Goal: Transaction & Acquisition: Download file/media

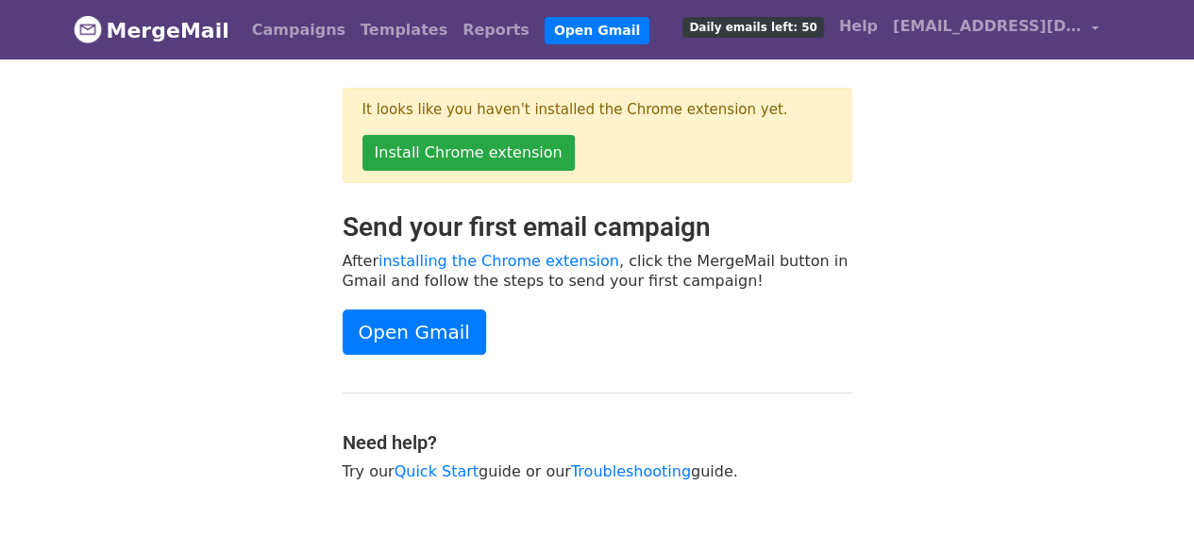
click at [793, 299] on div "Send your first email campaign After installing the Chrome extension , click th…" at bounding box center [597, 355] width 538 height 289
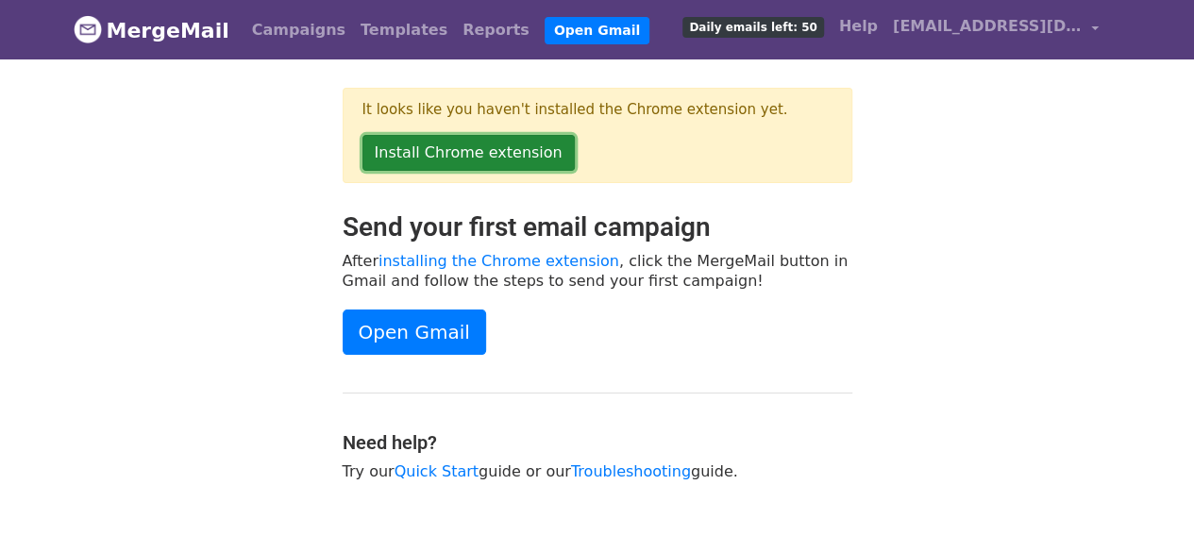
click at [479, 150] on link "Install Chrome extension" at bounding box center [468, 153] width 212 height 36
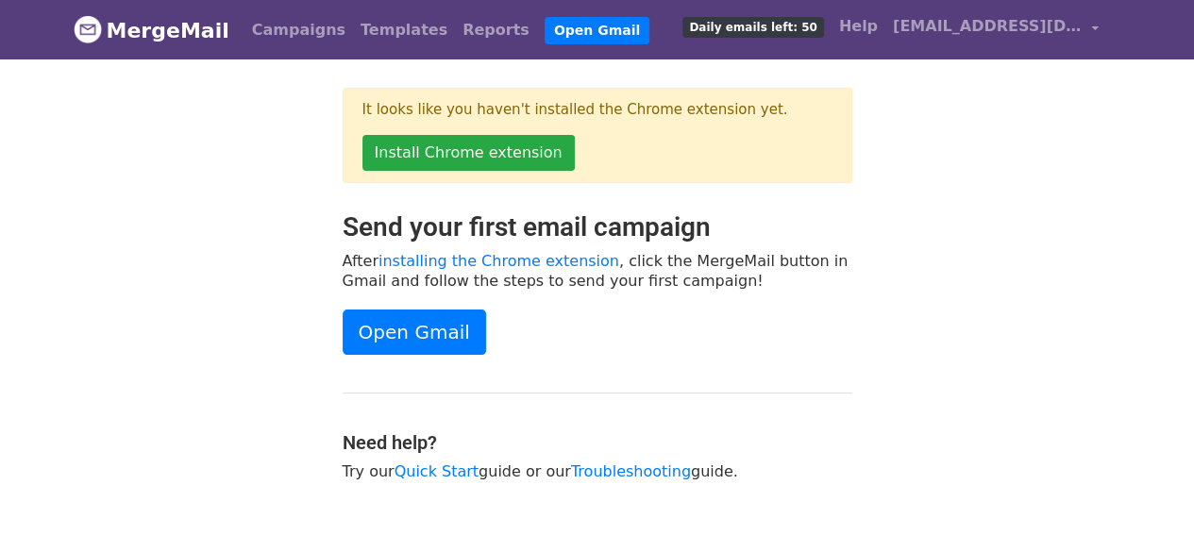
click at [865, 167] on div "It looks like you haven't installed the Chrome extension yet. Install Chrome ex…" at bounding box center [597, 150] width 538 height 124
click at [1079, 22] on span "[EMAIL_ADDRESS][DOMAIN_NAME]" at bounding box center [987, 26] width 189 height 23
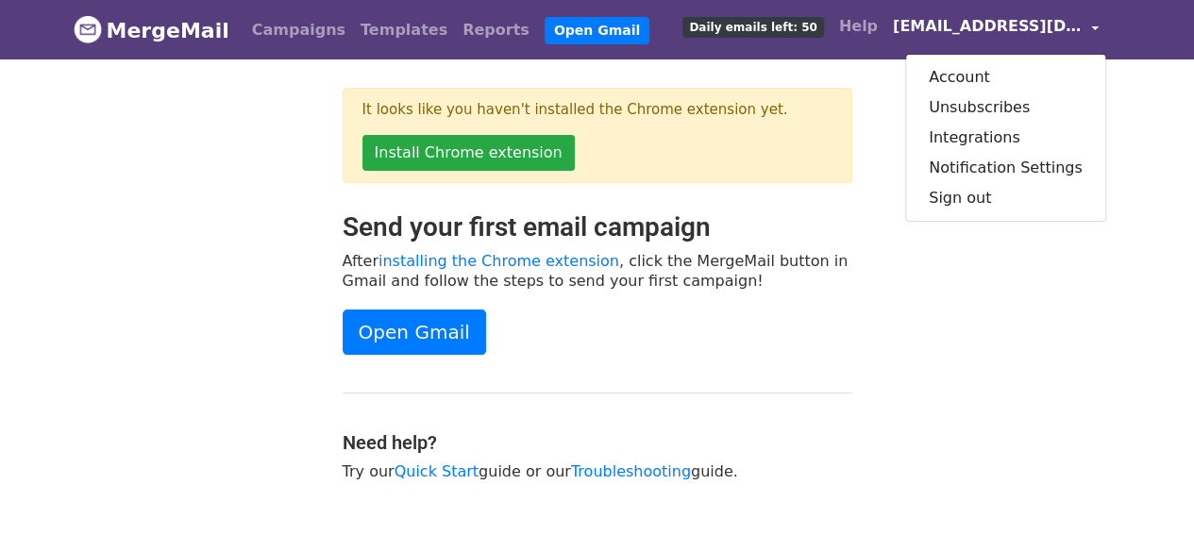
click at [1079, 22] on span "[EMAIL_ADDRESS][DOMAIN_NAME]" at bounding box center [987, 26] width 189 height 23
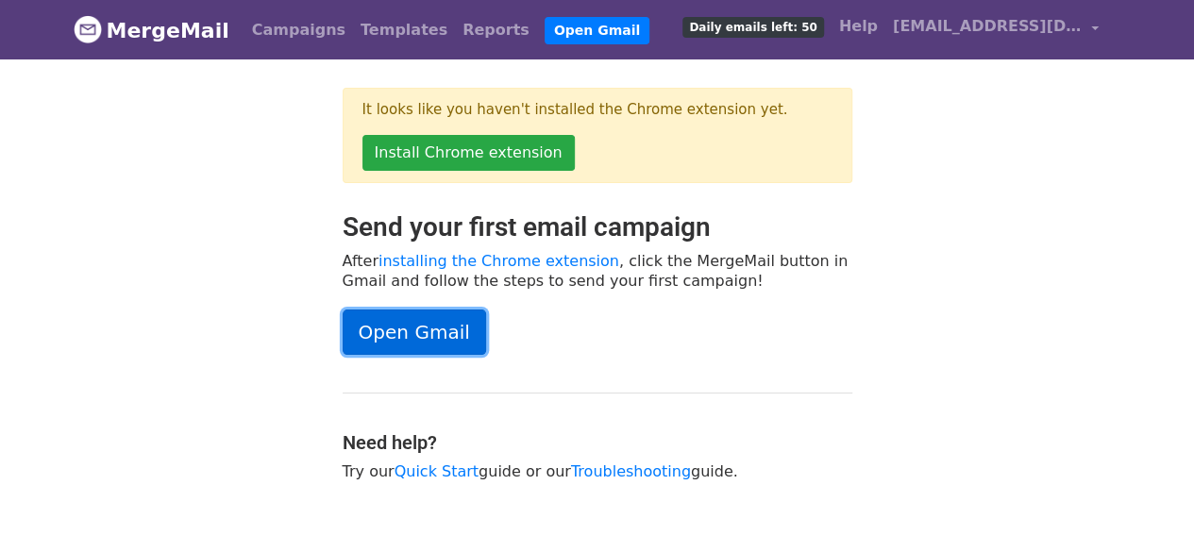
click at [431, 330] on link "Open Gmail" at bounding box center [414, 332] width 143 height 45
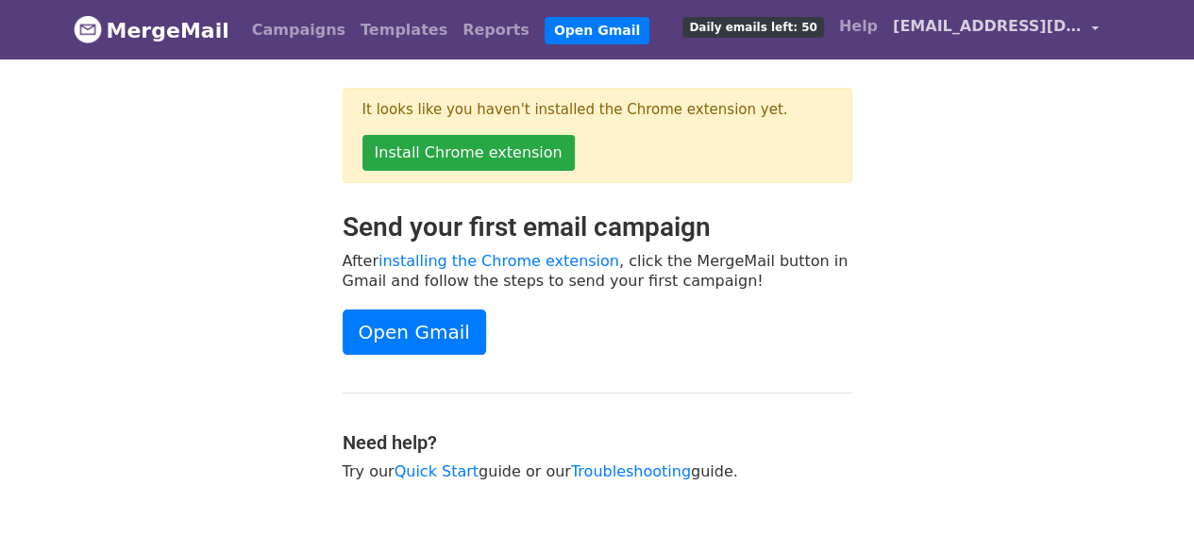
click at [989, 25] on span "[EMAIL_ADDRESS][DOMAIN_NAME]" at bounding box center [987, 26] width 189 height 23
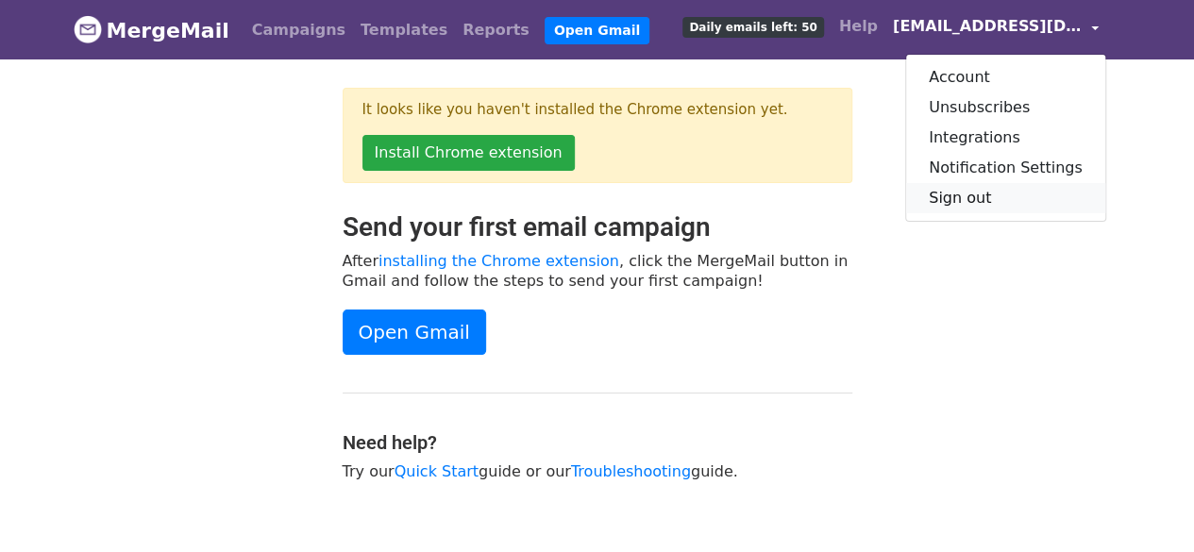
click at [989, 194] on link "Sign out" at bounding box center [1005, 198] width 199 height 30
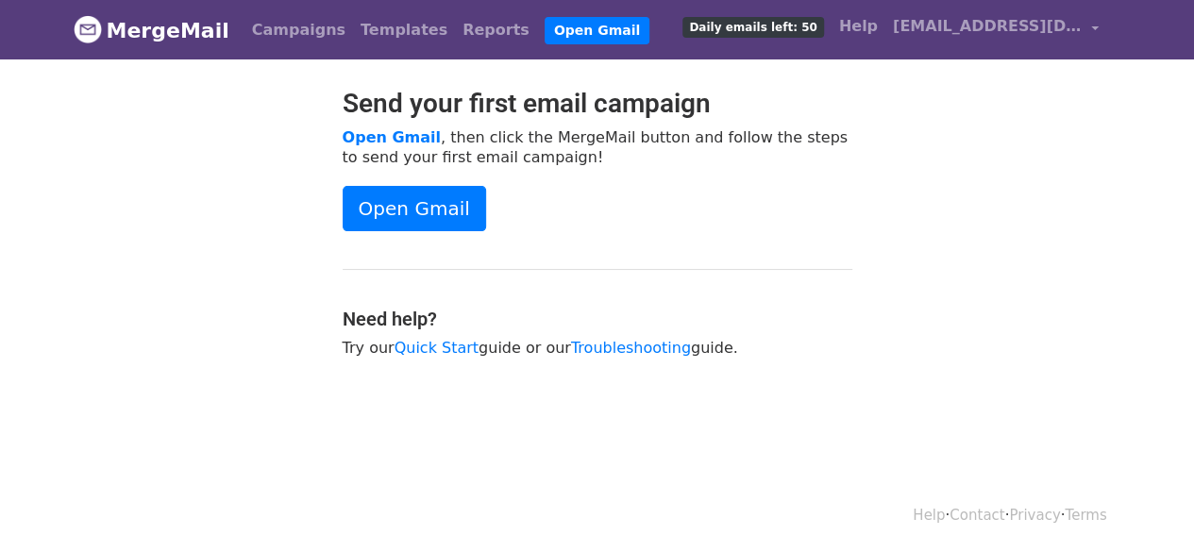
click at [928, 369] on div "Send your first email campaign Open Gmail , then click the MergeMail button and…" at bounding box center [597, 232] width 1076 height 289
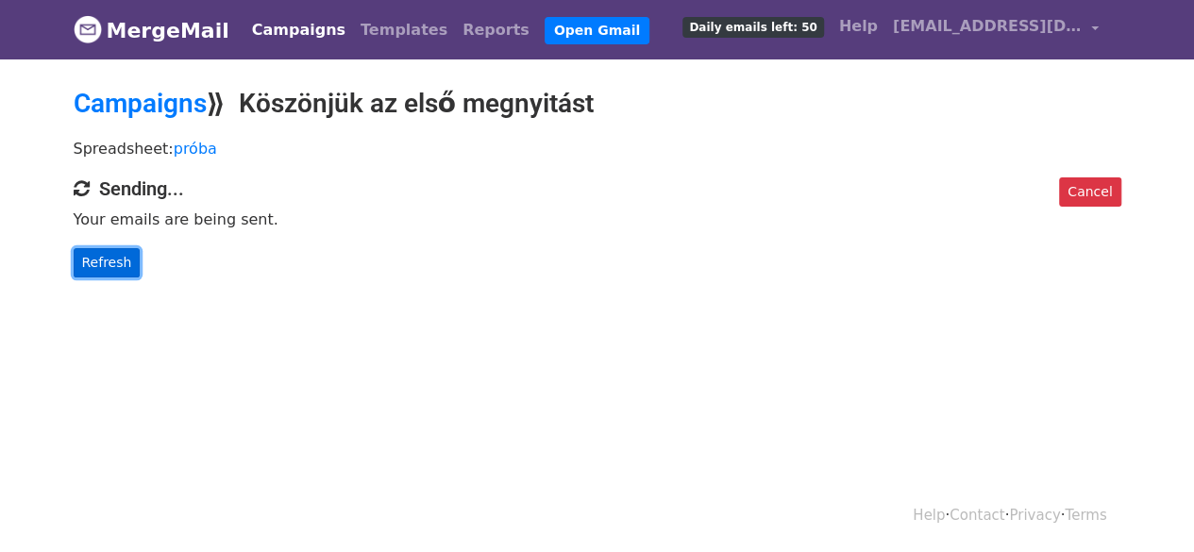
click at [107, 261] on link "Refresh" at bounding box center [107, 262] width 67 height 29
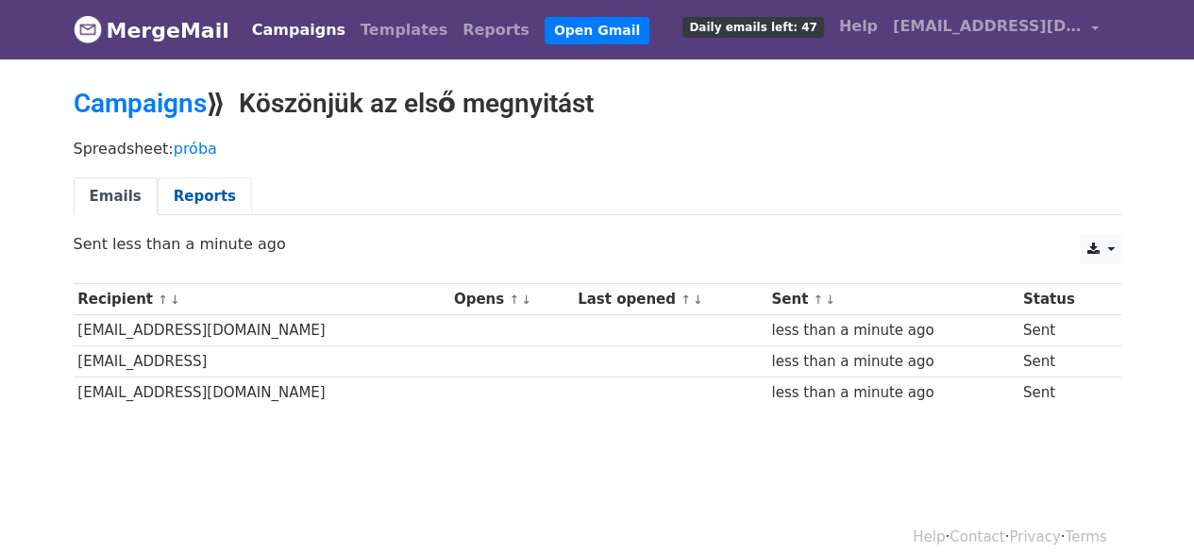
click at [194, 186] on link "Reports" at bounding box center [205, 196] width 94 height 39
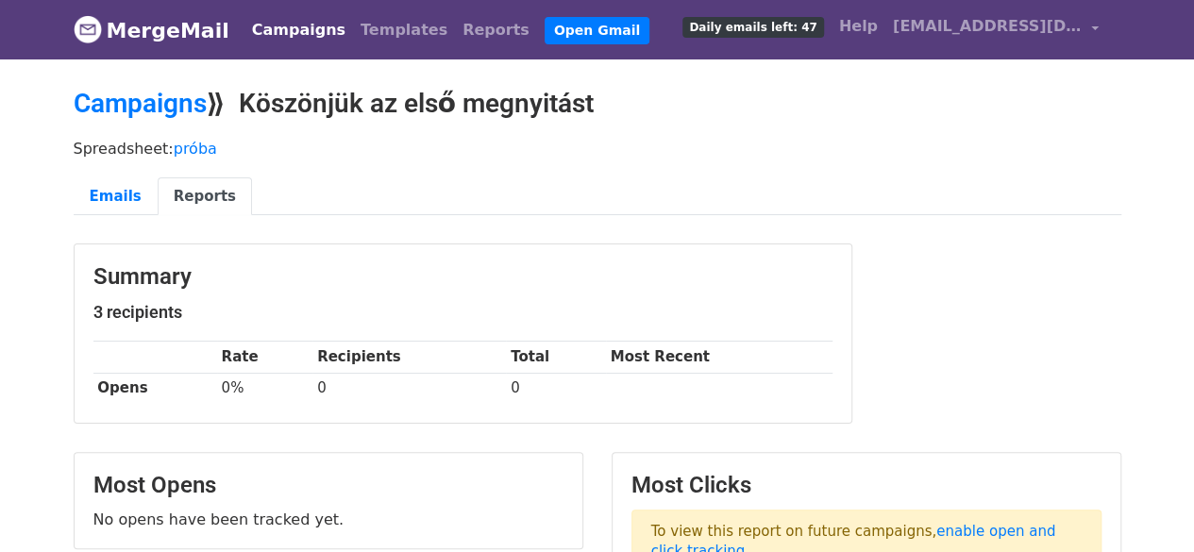
click at [179, 192] on link "Reports" at bounding box center [205, 196] width 94 height 39
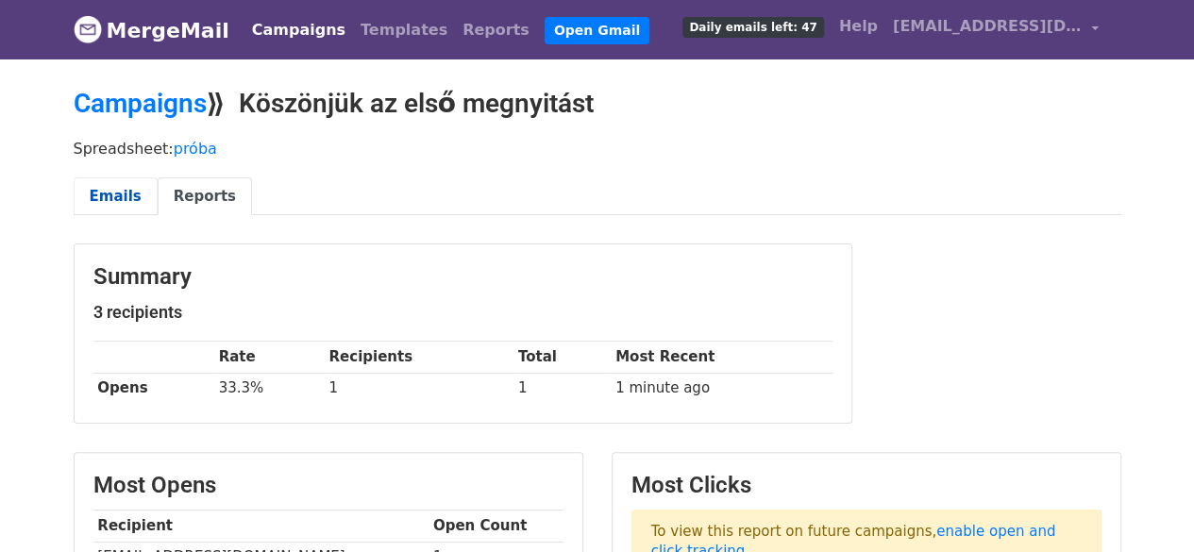
click at [121, 188] on link "Emails" at bounding box center [116, 196] width 84 height 39
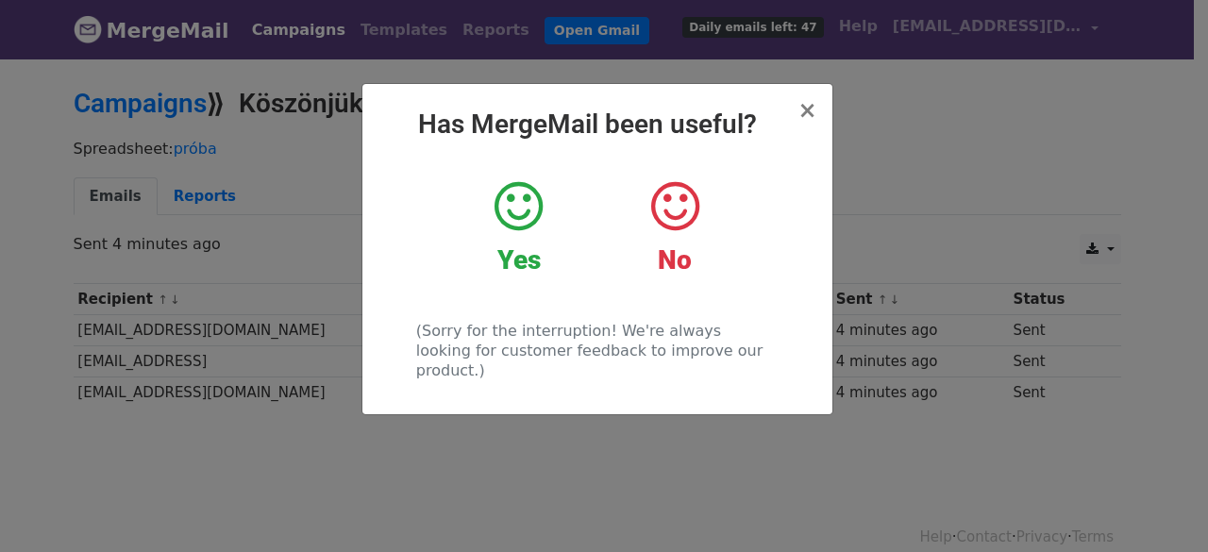
click at [513, 220] on icon at bounding box center [519, 206] width 48 height 57
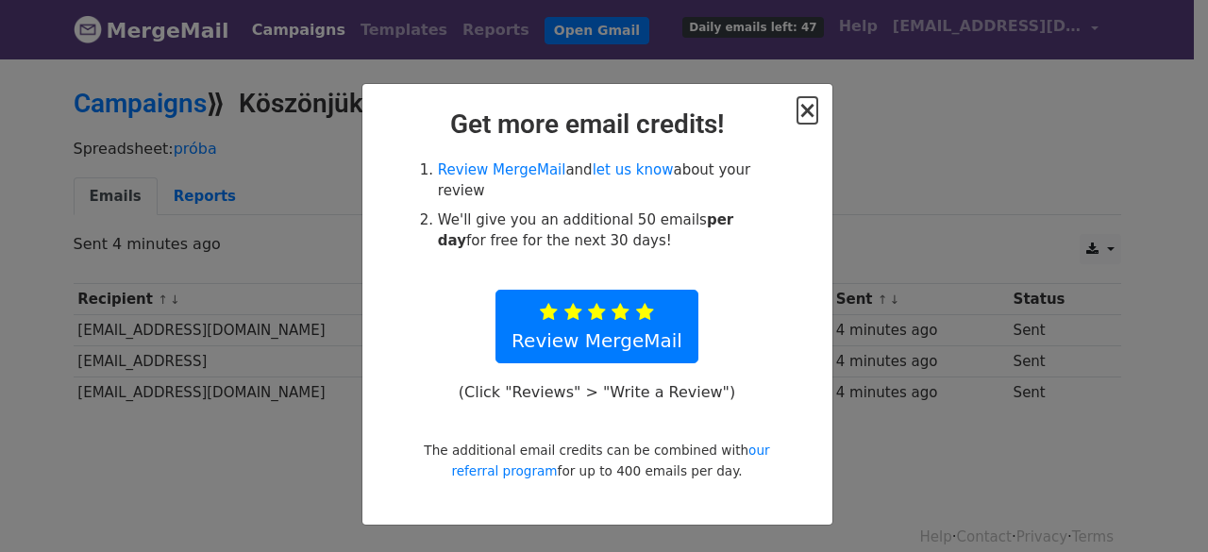
click at [808, 110] on span "×" at bounding box center [807, 110] width 19 height 26
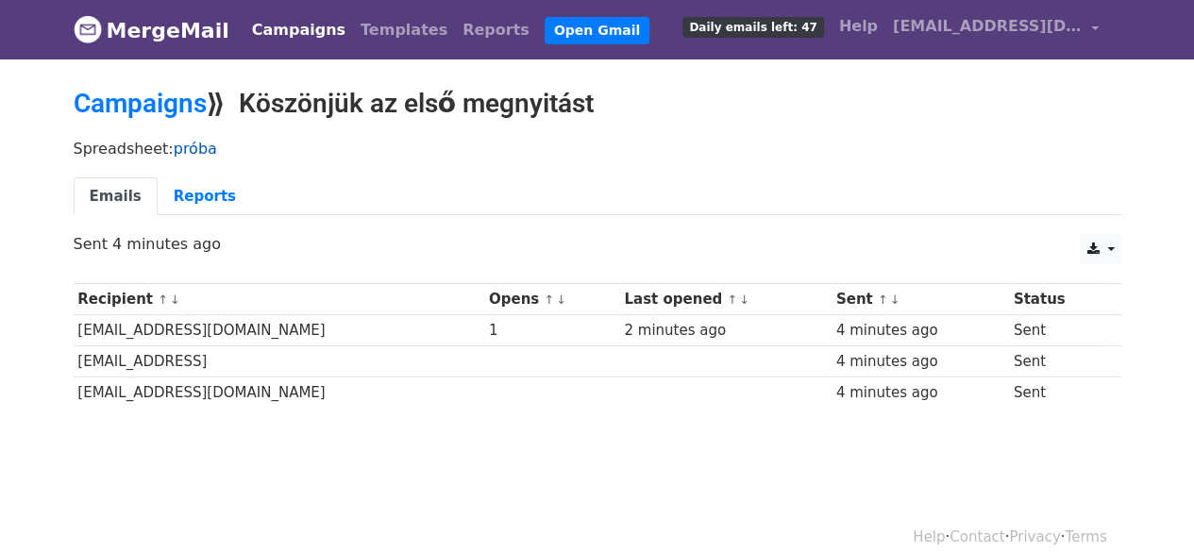
click at [191, 146] on link "próba" at bounding box center [195, 149] width 43 height 18
click at [202, 192] on link "Reports" at bounding box center [205, 196] width 94 height 39
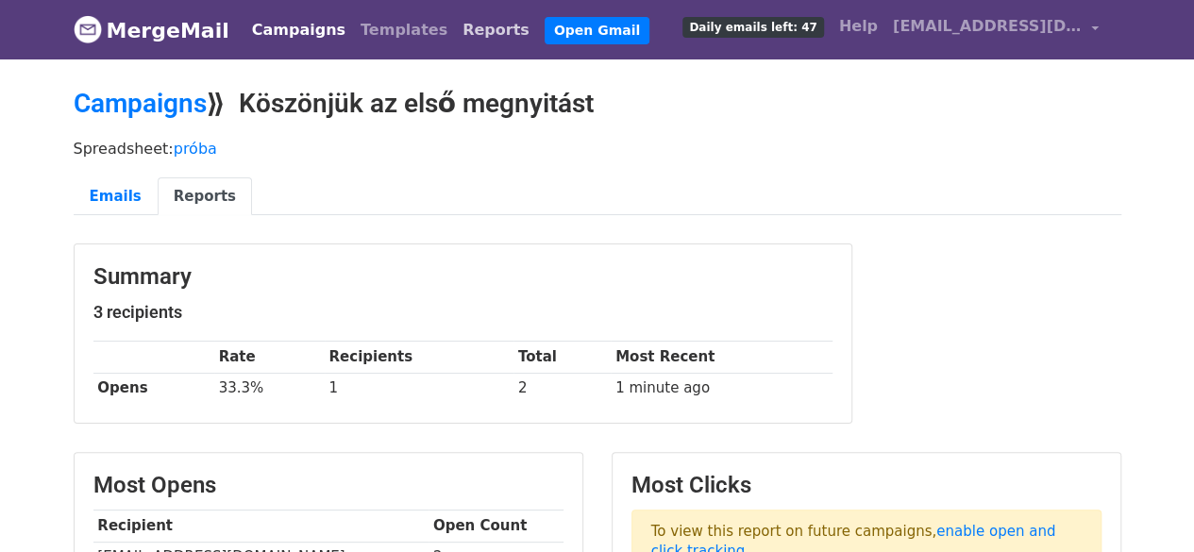
click at [455, 30] on link "Reports" at bounding box center [496, 30] width 82 height 38
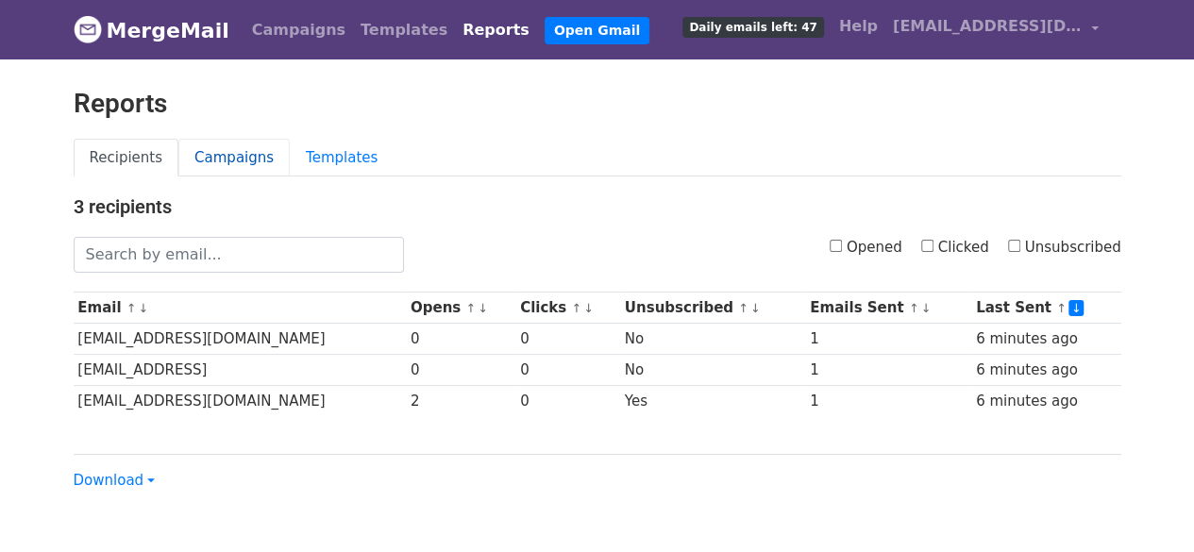
click at [237, 150] on link "Campaigns" at bounding box center [233, 158] width 111 height 39
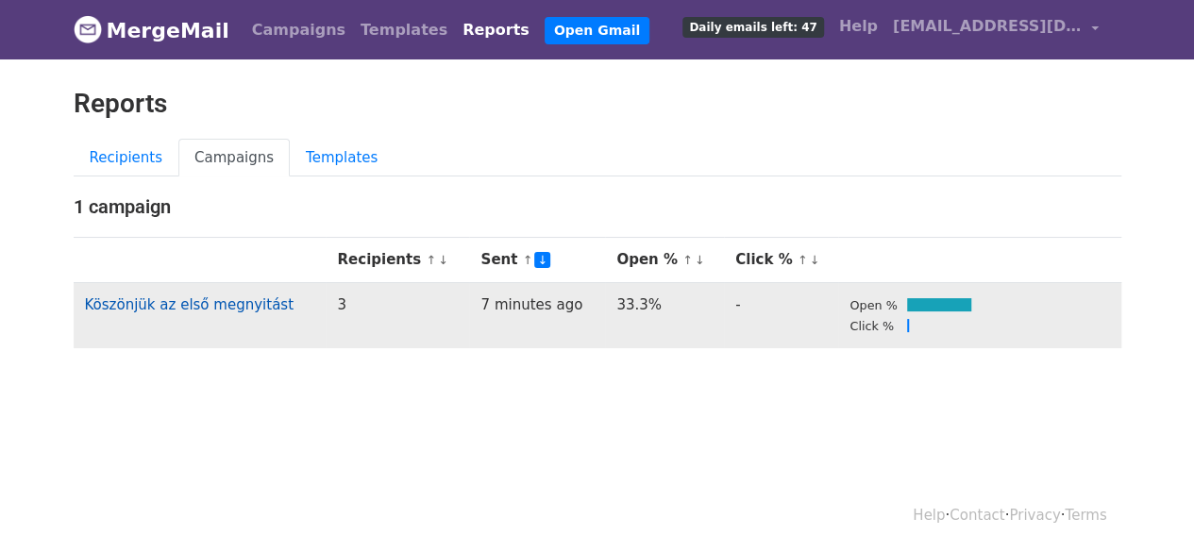
click at [193, 297] on link "Köszönjük az első megnyitást" at bounding box center [189, 304] width 209 height 17
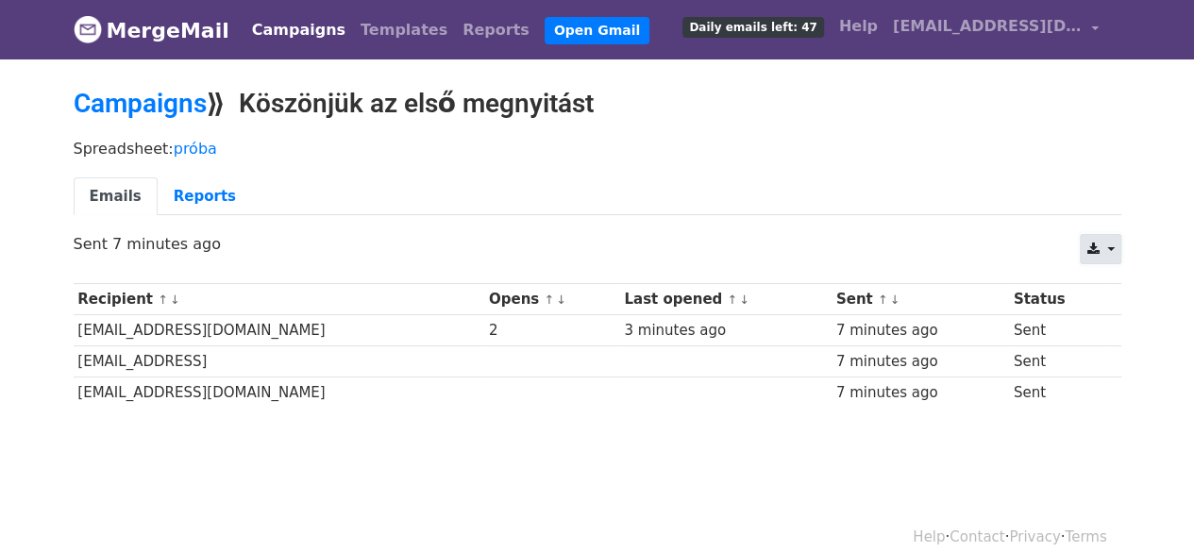
click at [1095, 246] on icon at bounding box center [1092, 249] width 12 height 13
click at [1125, 320] on link "Excel" at bounding box center [1123, 323] width 85 height 30
click at [189, 146] on link "próba" at bounding box center [195, 149] width 43 height 18
click at [455, 29] on link "Reports" at bounding box center [496, 30] width 82 height 38
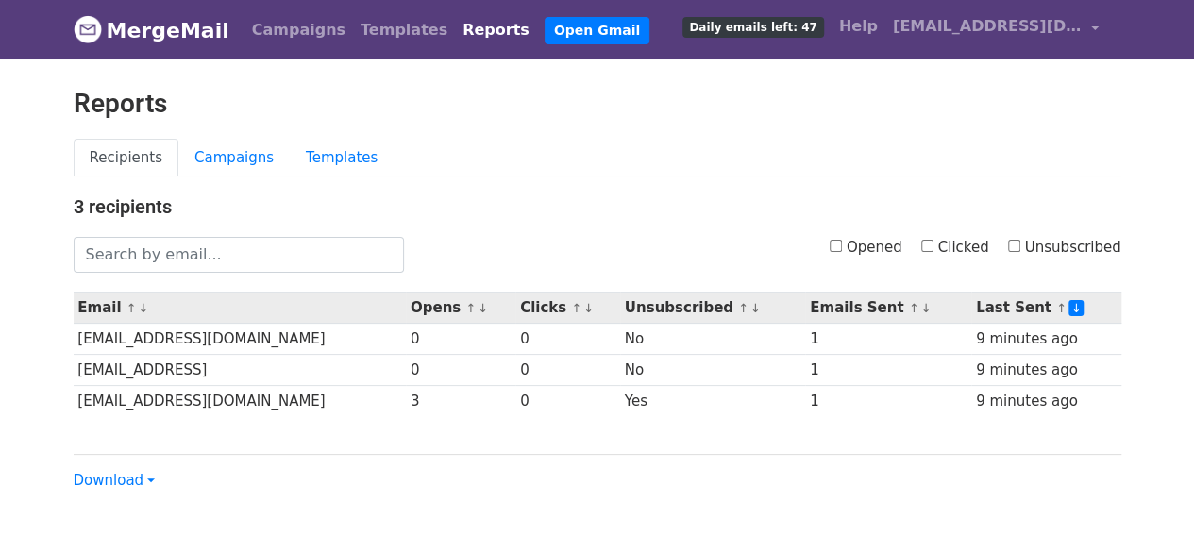
click at [465, 301] on link "↑" at bounding box center [470, 308] width 10 height 14
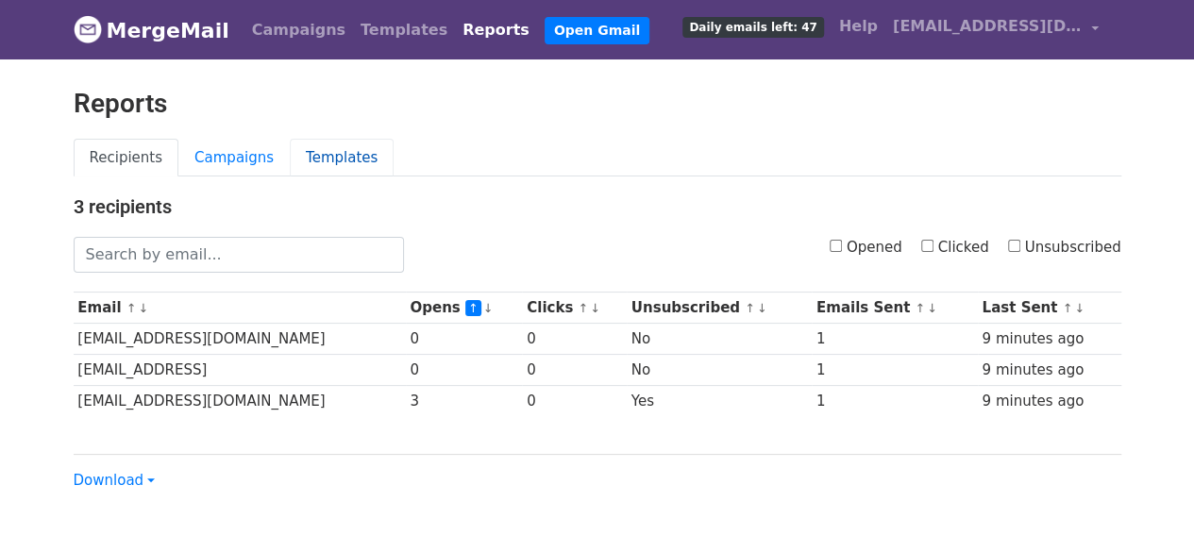
click at [340, 152] on link "Templates" at bounding box center [342, 158] width 104 height 39
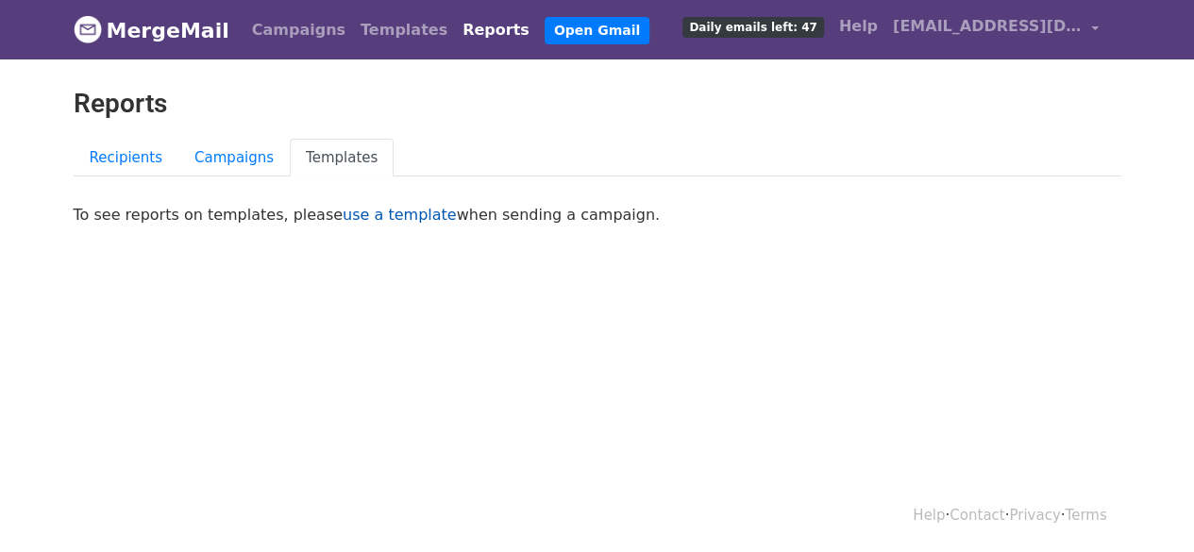
click at [367, 212] on link "use a template" at bounding box center [400, 215] width 114 height 18
click at [143, 148] on link "Recipients" at bounding box center [127, 158] width 106 height 39
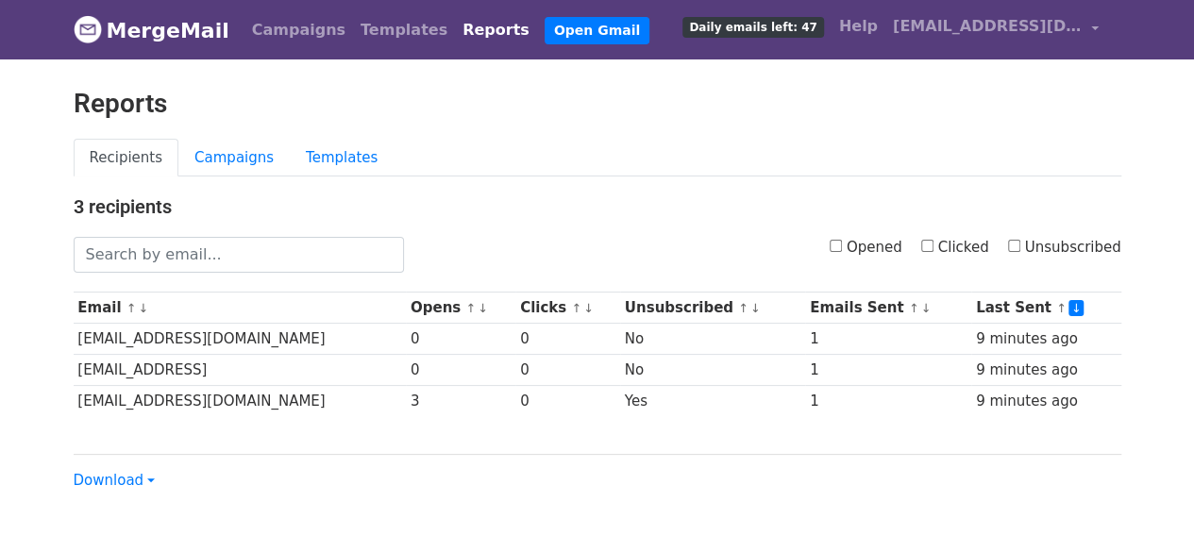
click at [842, 243] on input "Opened" at bounding box center [836, 246] width 12 height 12
checkbox input "false"
click at [842, 243] on input "Opened" at bounding box center [836, 246] width 12 height 12
checkbox input "true"
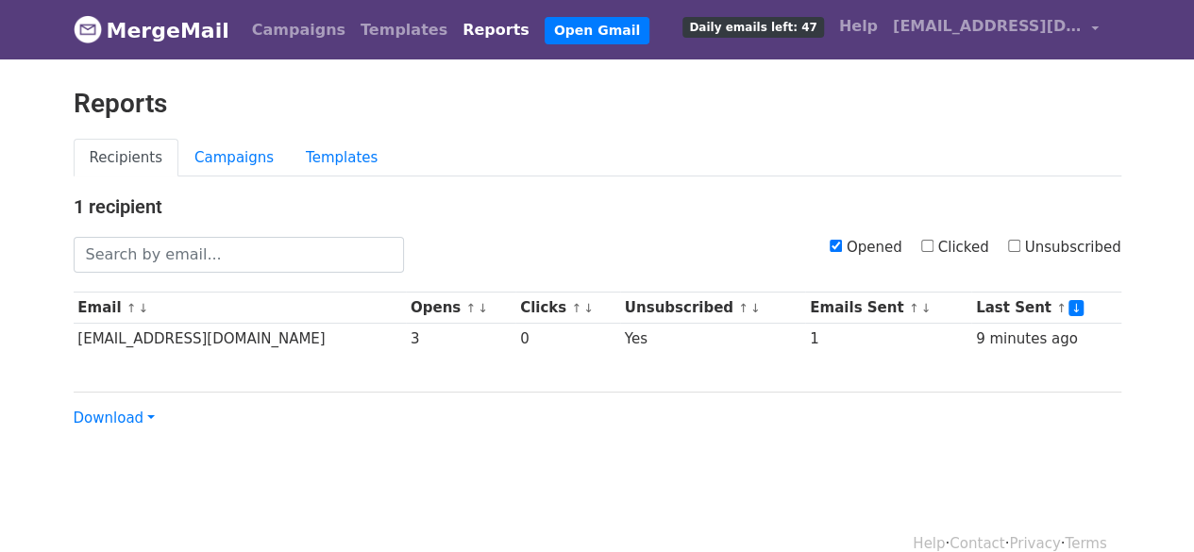
click at [1020, 240] on input "Unsubscribed" at bounding box center [1014, 246] width 12 height 12
checkbox input "true"
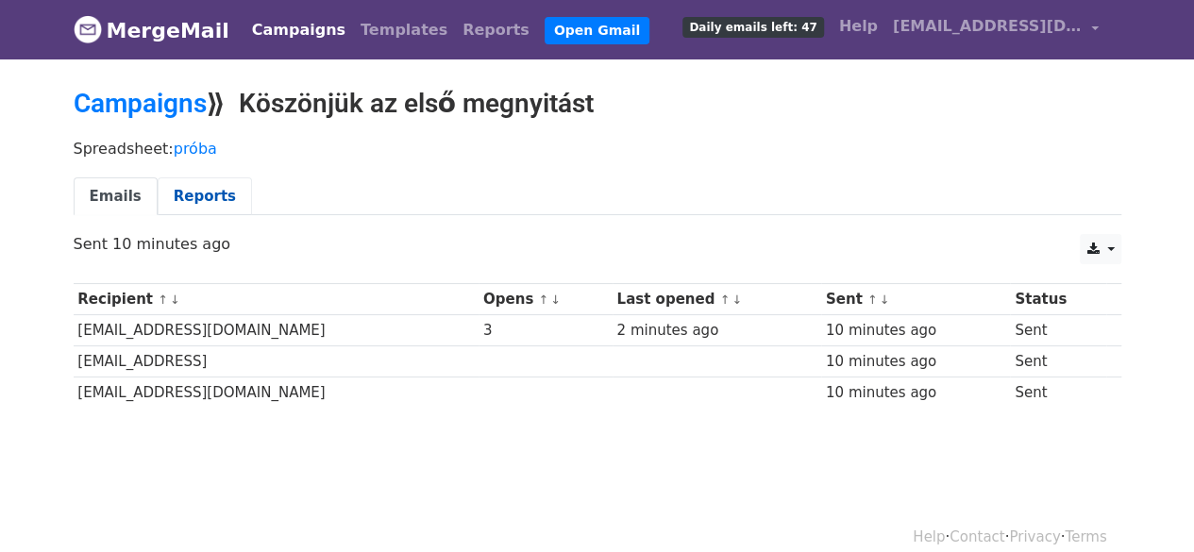
click at [186, 194] on link "Reports" at bounding box center [205, 196] width 94 height 39
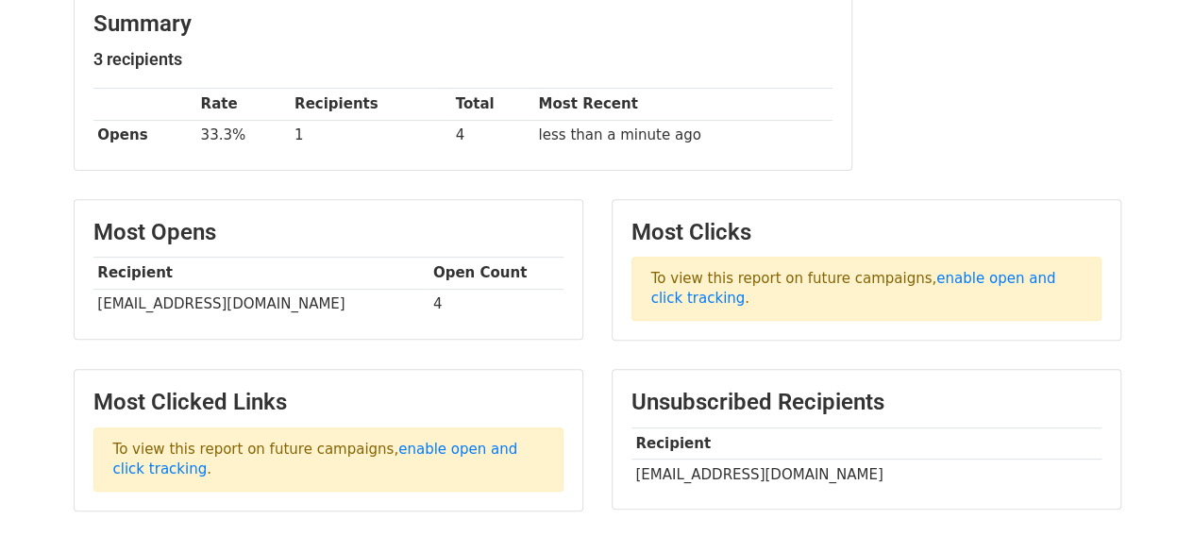
scroll to position [257, 0]
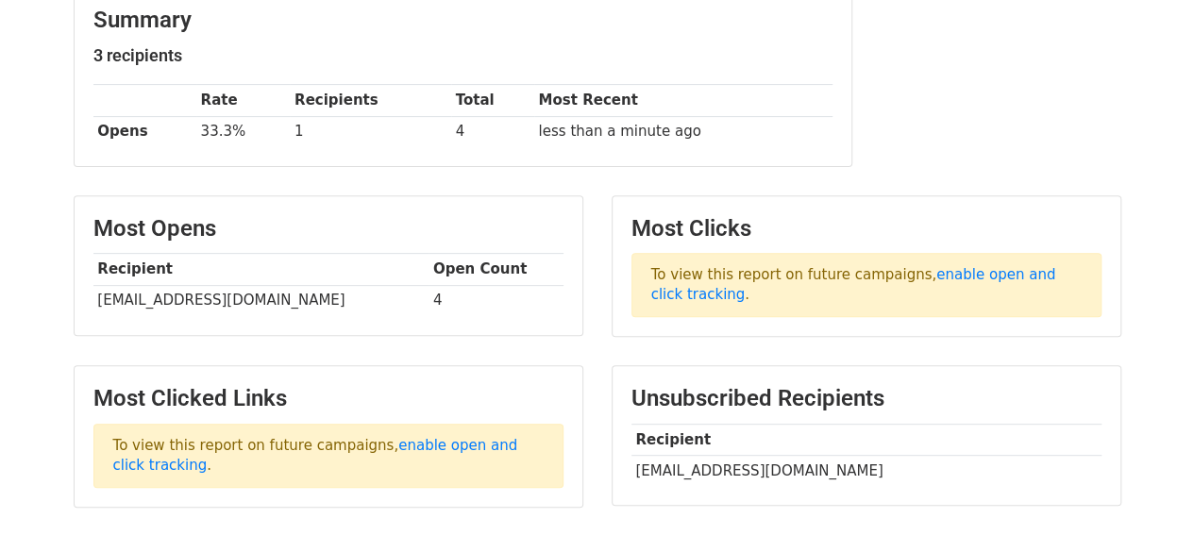
click at [1131, 382] on div "Unsubscribed Recipients Recipient gazso64@gmail.com" at bounding box center [867, 445] width 538 height 161
click at [991, 269] on link "enable open and click tracking" at bounding box center [853, 284] width 405 height 37
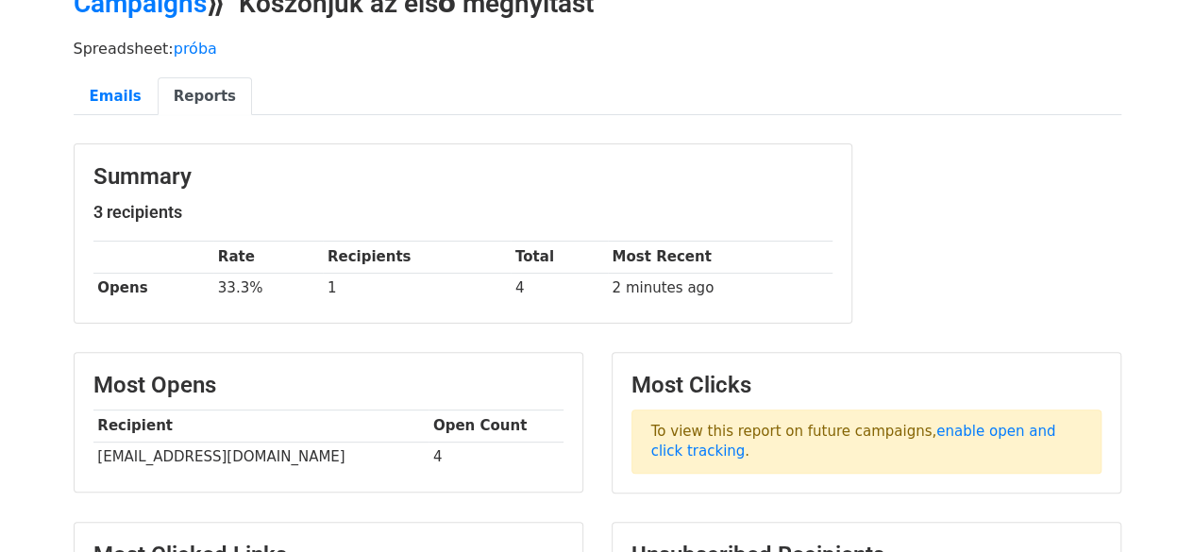
scroll to position [93, 0]
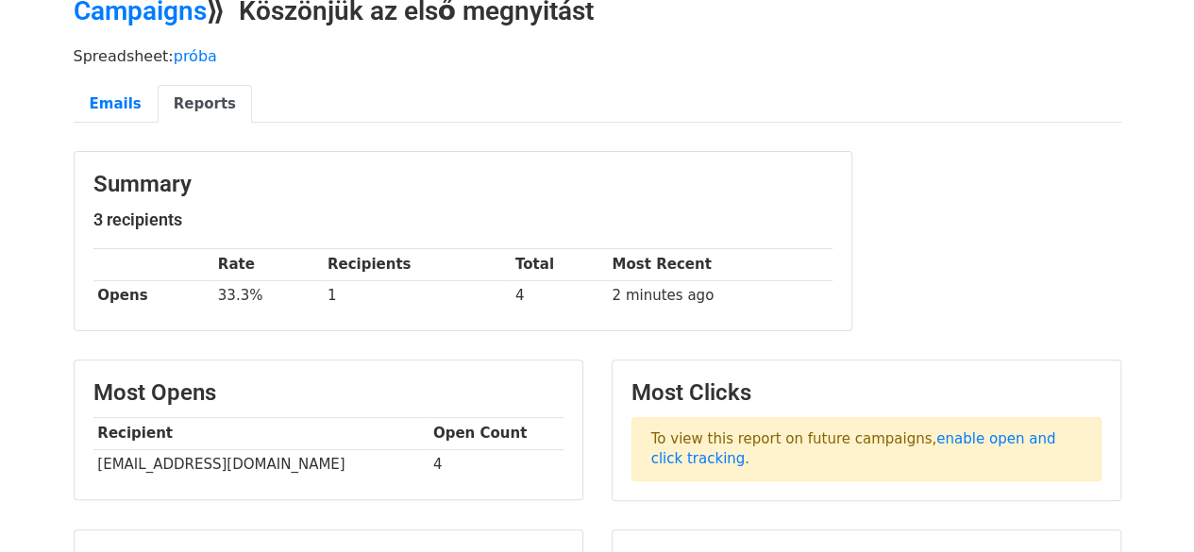
click at [198, 103] on link "Reports" at bounding box center [205, 104] width 94 height 39
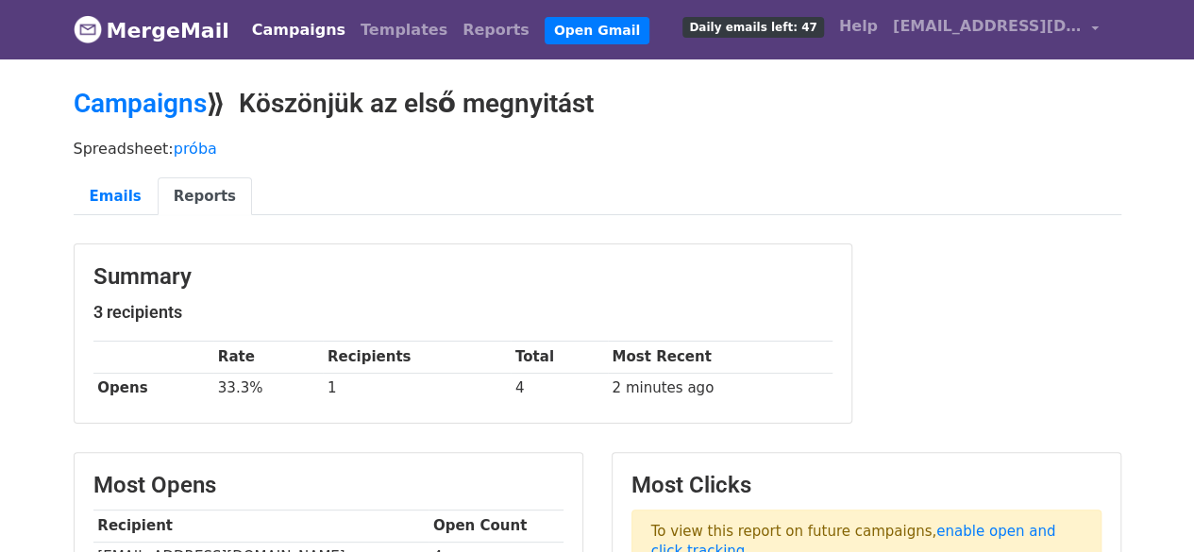
click at [307, 28] on link "Campaigns" at bounding box center [298, 30] width 109 height 38
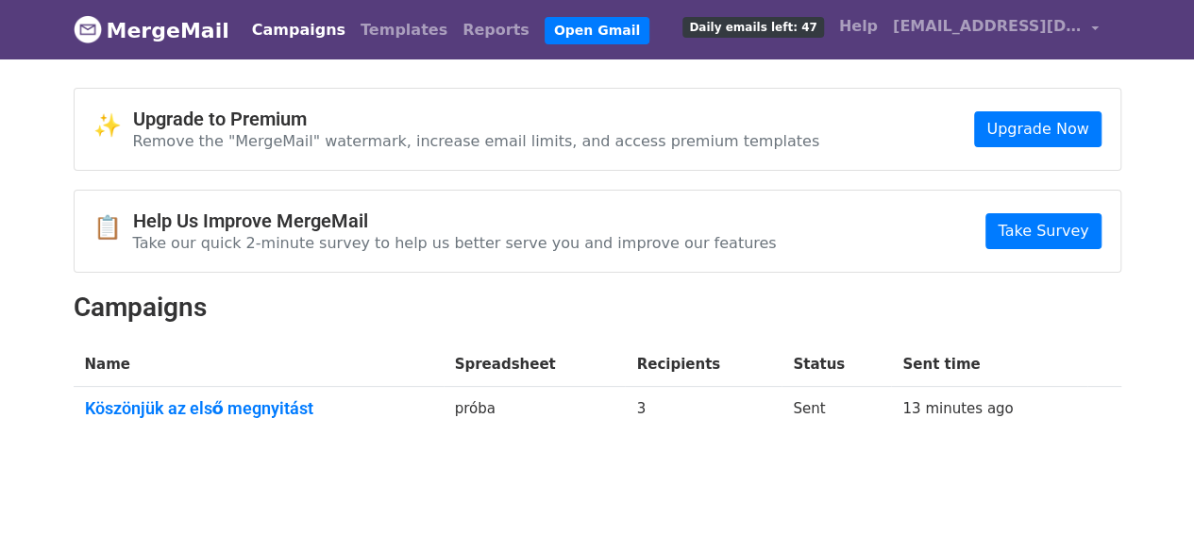
scroll to position [50, 0]
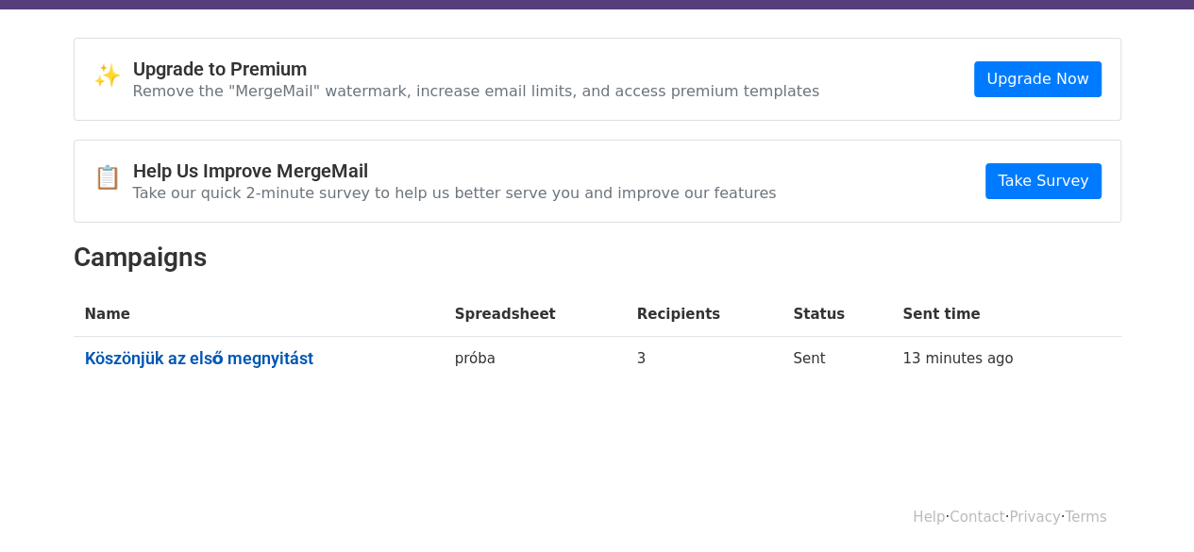
click at [255, 348] on link "Köszönjük az első megnyitást" at bounding box center [258, 358] width 347 height 21
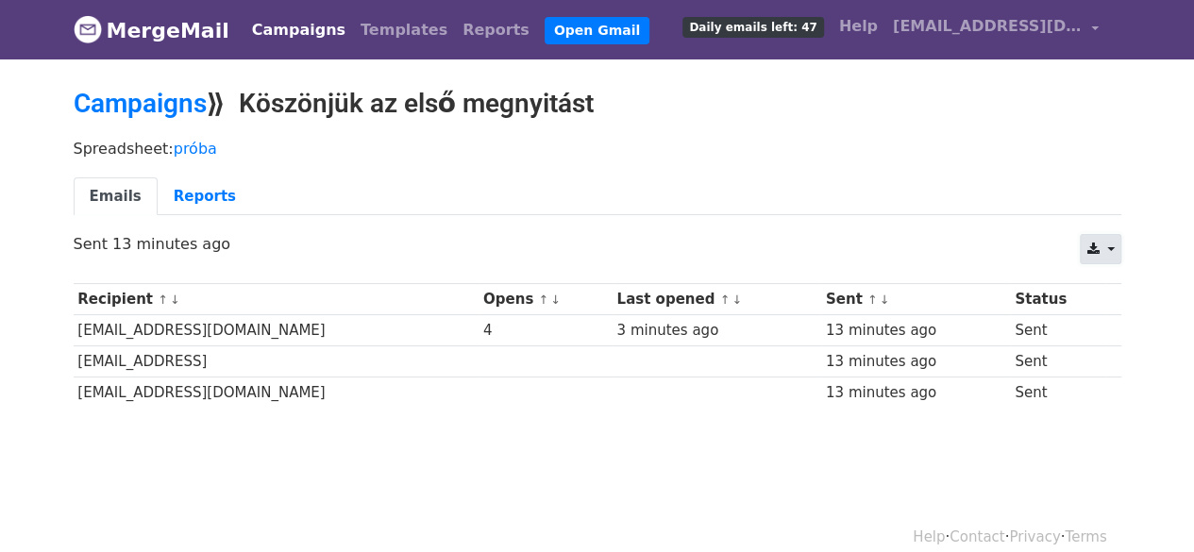
click at [1095, 243] on icon at bounding box center [1092, 249] width 12 height 13
click at [1129, 320] on link "Excel" at bounding box center [1123, 323] width 85 height 30
